Goal: Task Accomplishment & Management: Manage account settings

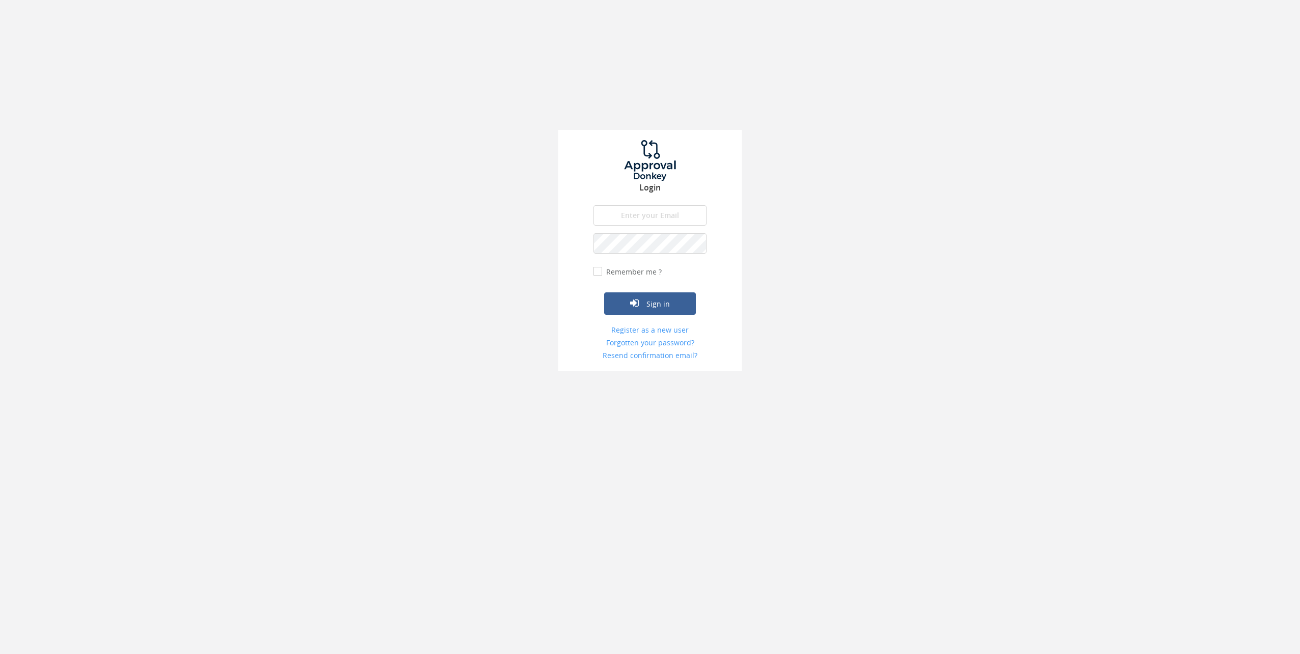
type input "[PERSON_NAME][EMAIL_ADDRESS][DOMAIN_NAME]"
click at [647, 303] on button "Sign in" at bounding box center [650, 303] width 92 height 22
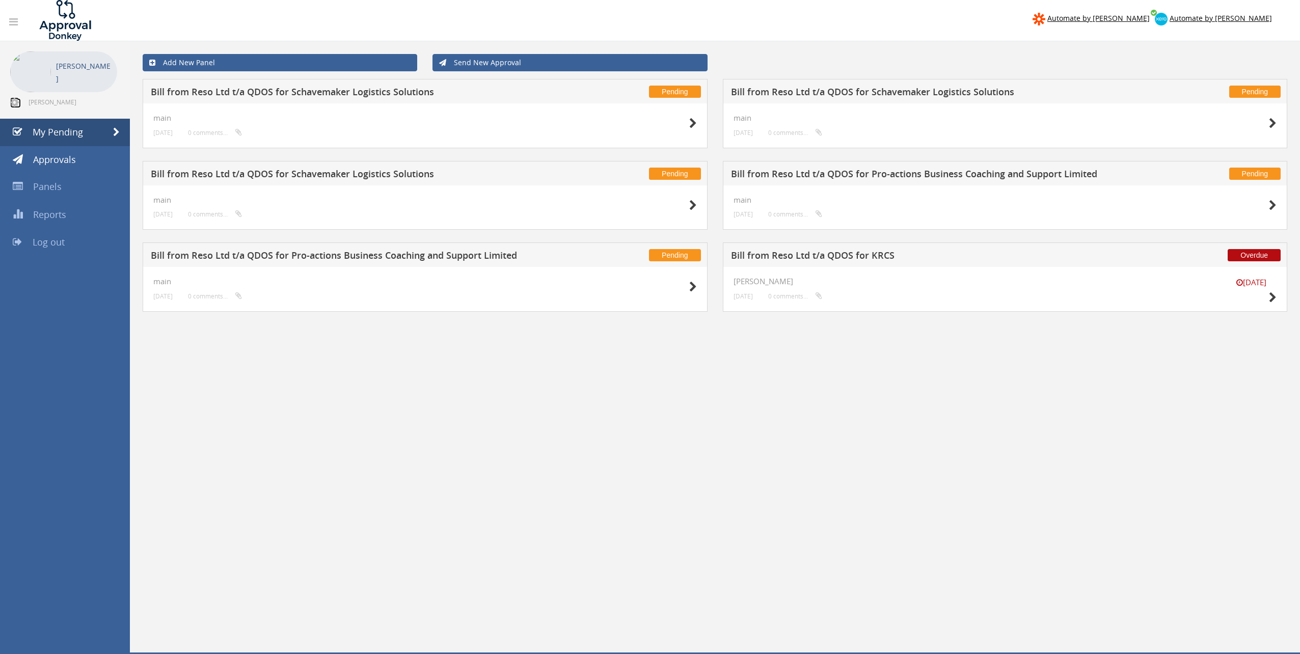
click at [16, 100] on icon at bounding box center [14, 102] width 9 height 10
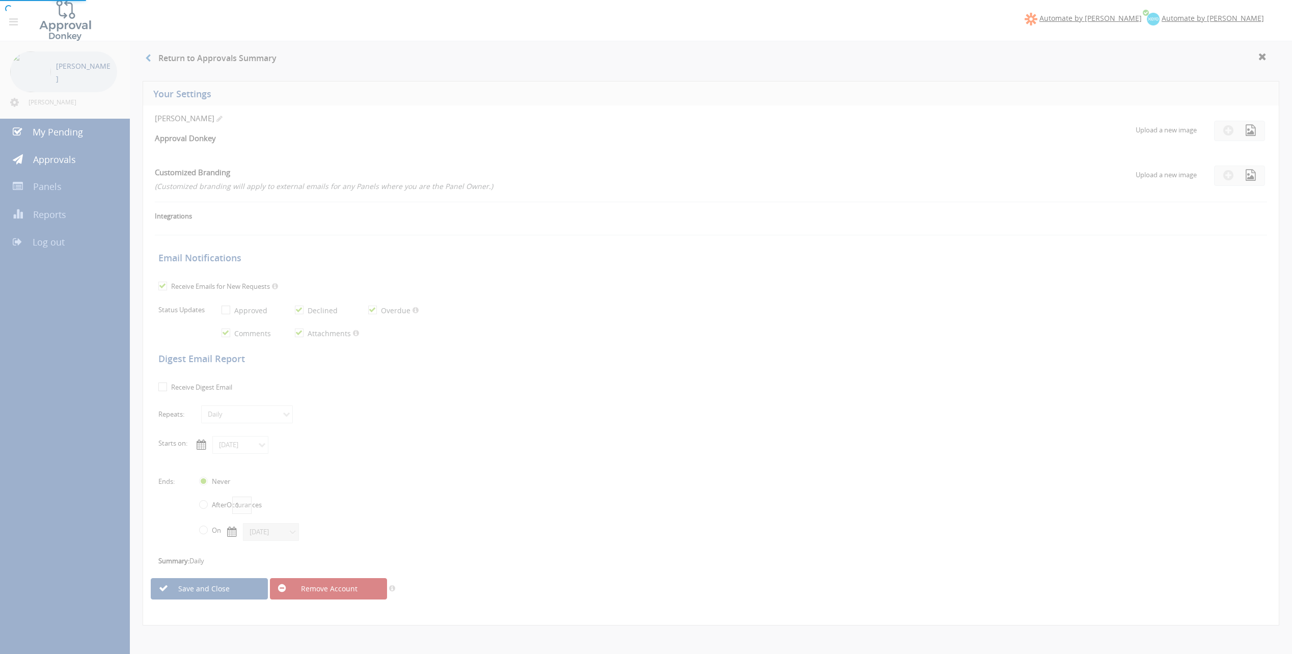
checkbox input "true"
select select "number:1"
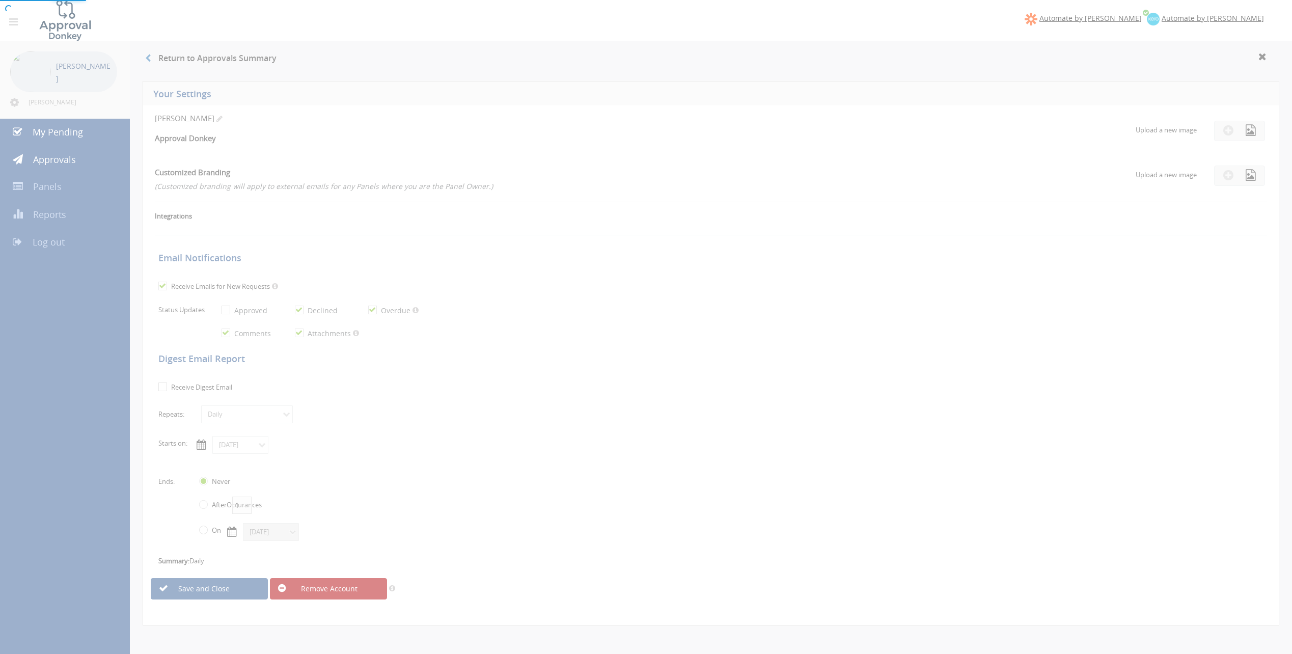
checkbox input "true"
type input "[DATE]"
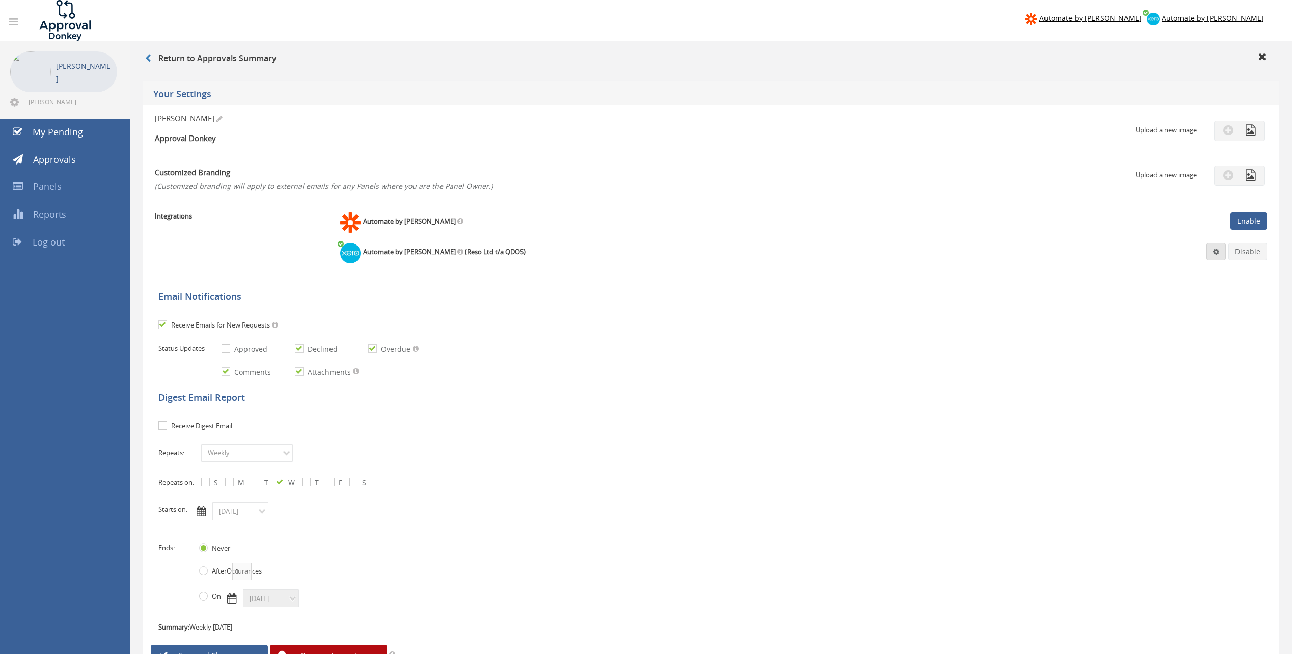
click at [1215, 255] on span at bounding box center [1216, 251] width 6 height 7
click at [1160, 270] on link "Settings" at bounding box center [1185, 271] width 77 height 16
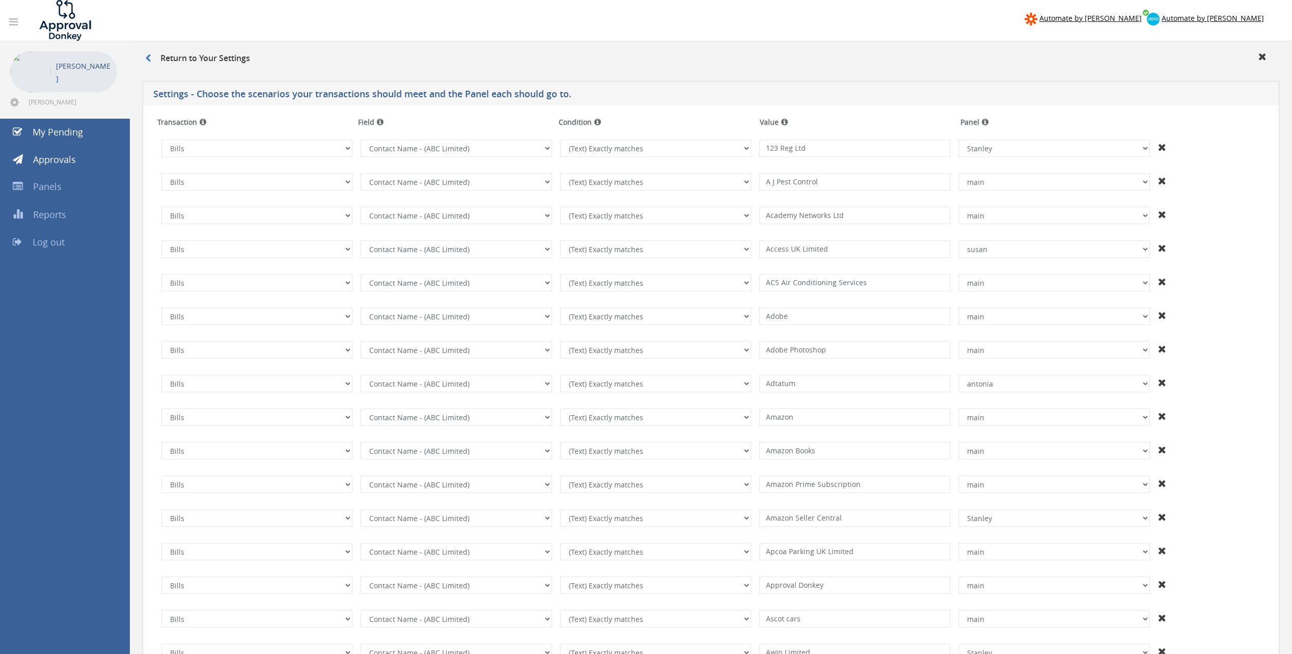
click at [767, 59] on div "Return to Your Settings" at bounding box center [711, 59] width 1147 height 17
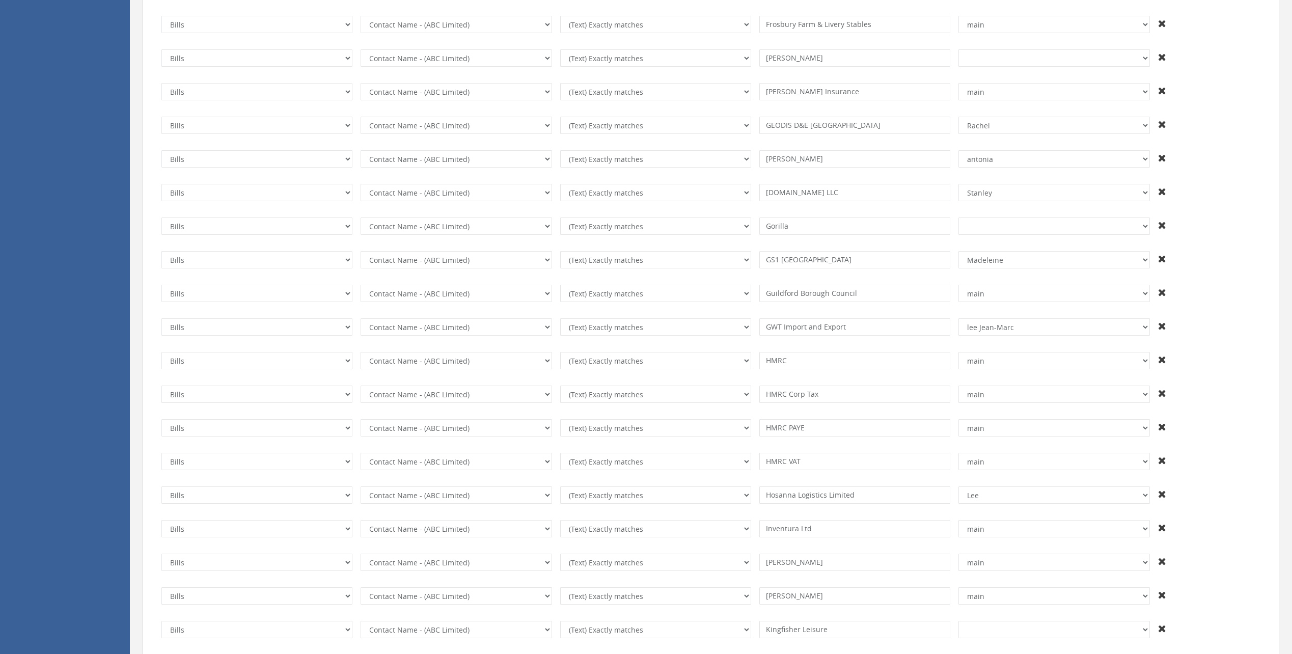
scroll to position [3923, 0]
